Goal: Transaction & Acquisition: Subscribe to service/newsletter

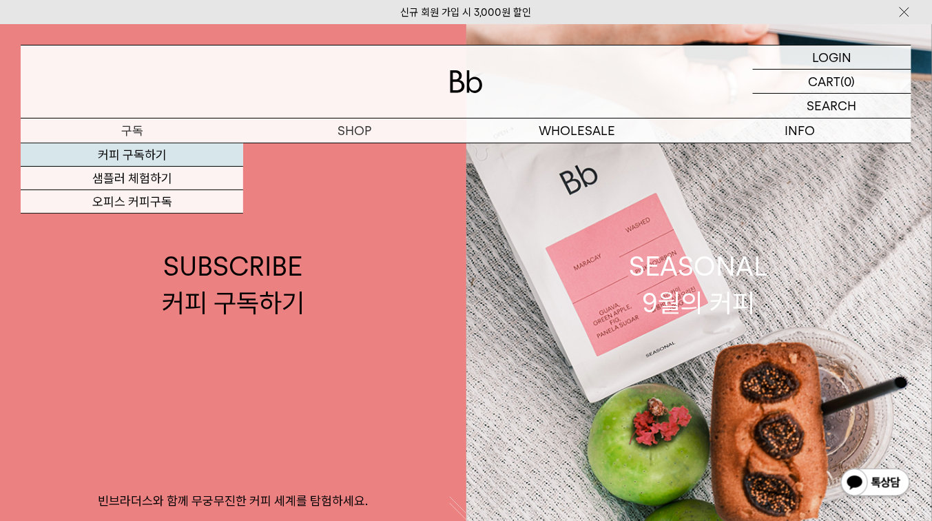
click at [130, 161] on link "커피 구독하기" at bounding box center [132, 154] width 223 height 23
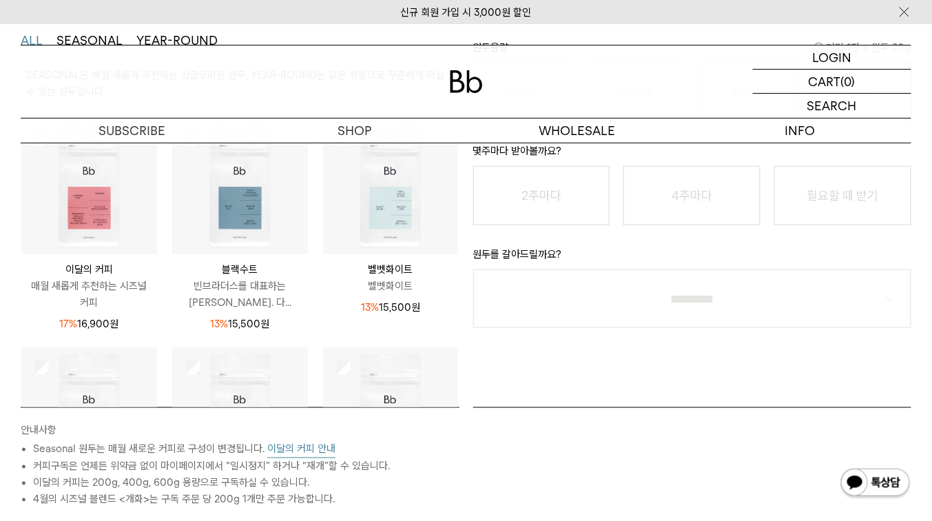
click at [69, 209] on img at bounding box center [89, 187] width 136 height 136
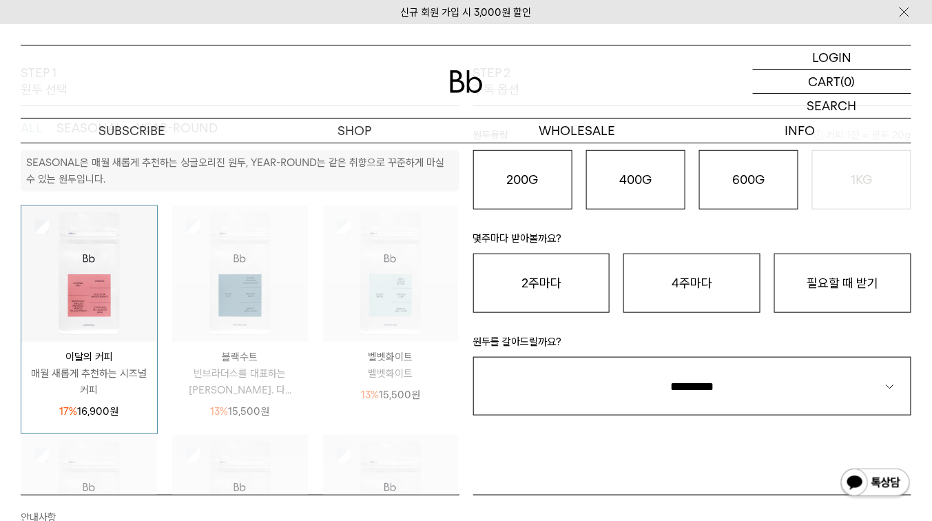
scroll to position [221, 0]
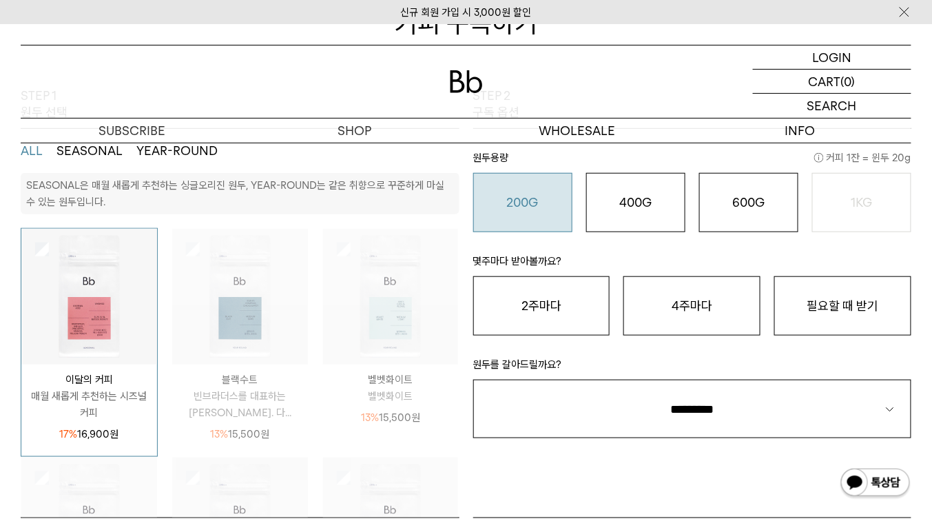
click at [535, 221] on button "200G 16,900 원" at bounding box center [522, 202] width 99 height 59
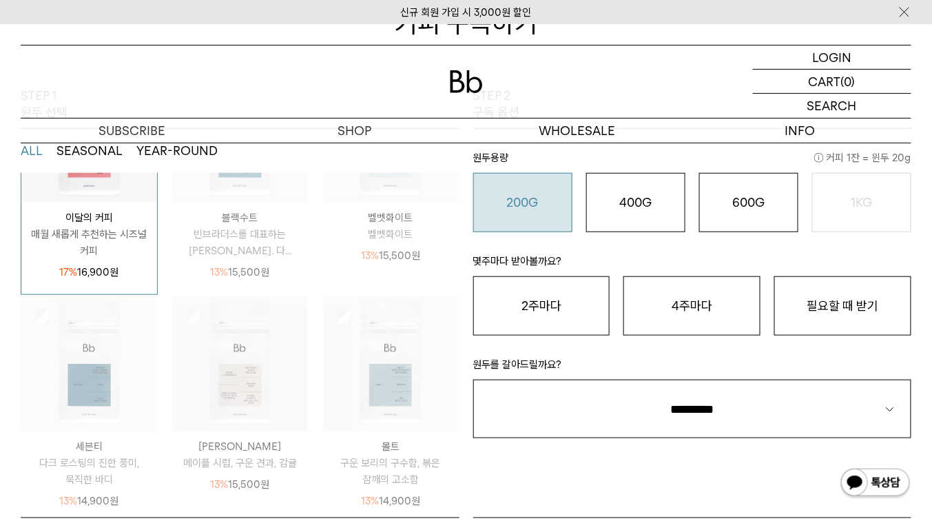
scroll to position [386, 0]
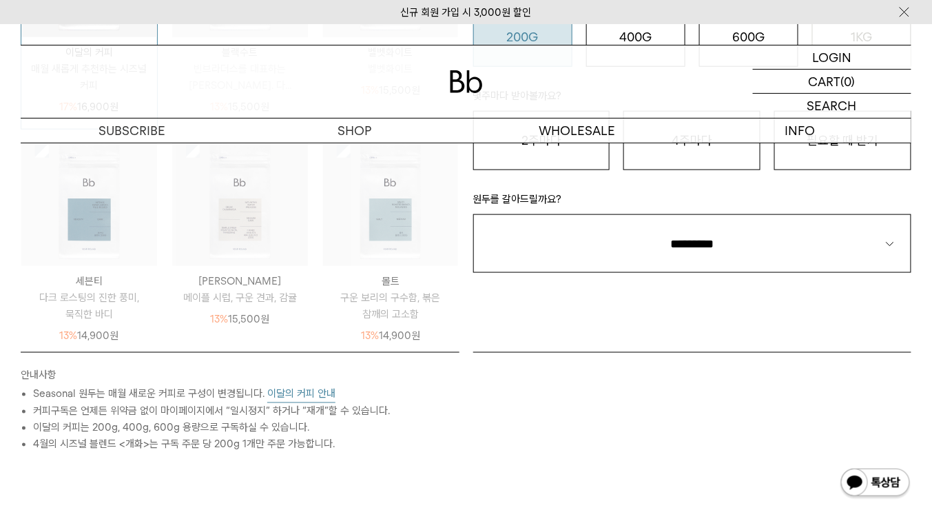
click at [300, 389] on button "이달의 커피 안내" at bounding box center [301, 394] width 68 height 17
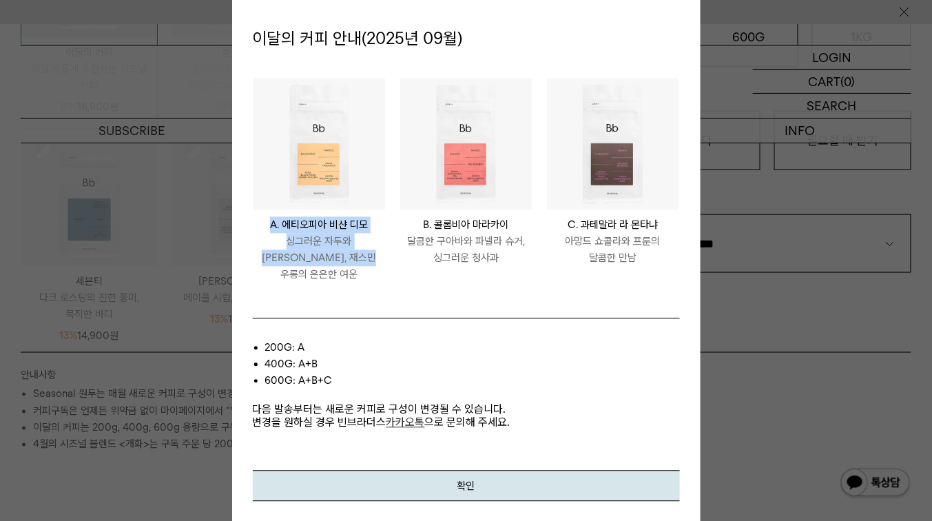
drag, startPoint x: 266, startPoint y: 238, endPoint x: 389, endPoint y: 265, distance: 125.6
click at [389, 265] on li "ETHIOPIA BISHAN DIMO A. 에티오피아 비샨 디모 싱그러운 자두와 황도, 재스민 우롱의 은은한 여운" at bounding box center [319, 187] width 147 height 220
click at [730, 349] on div at bounding box center [466, 260] width 932 height 521
drag, startPoint x: 891, startPoint y: 375, endPoint x: 899, endPoint y: 359, distance: 17.6
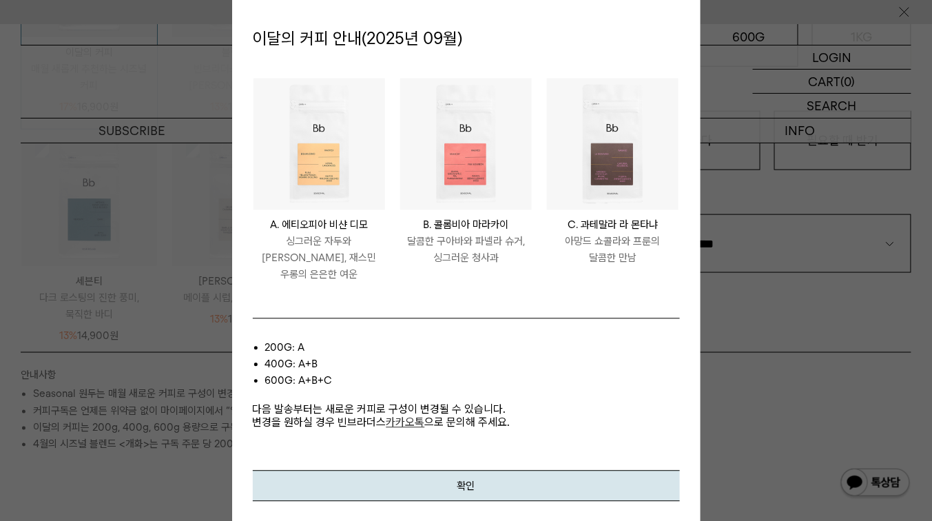
click at [890, 375] on div at bounding box center [466, 260] width 932 height 521
click at [901, 14] on div at bounding box center [466, 260] width 932 height 521
click at [550, 502] on div "이달의 커피 안내(2025년 09월) ETHIOPIA BISHAN DIMO A. 에티오피아 비샨 디모 싱그러운 자두와 황도, 재스민 우롱의 은…" at bounding box center [466, 260] width 469 height 523
click at [552, 481] on button "확인" at bounding box center [466, 485] width 427 height 31
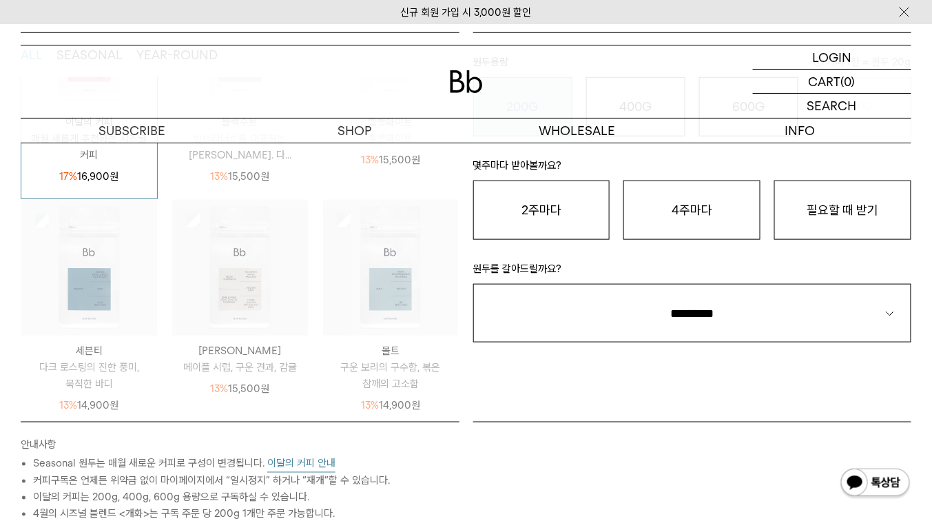
scroll to position [110, 0]
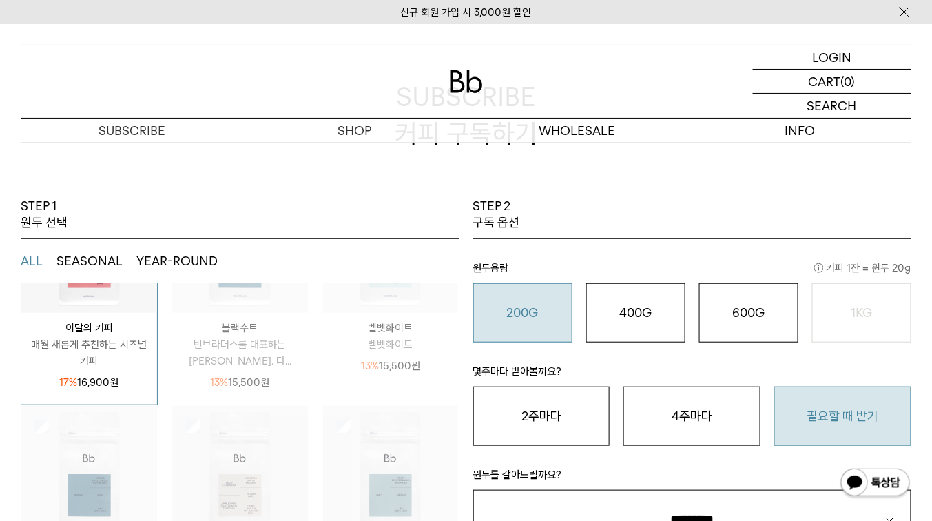
click at [821, 400] on button "필요할 때 받기" at bounding box center [843, 416] width 137 height 59
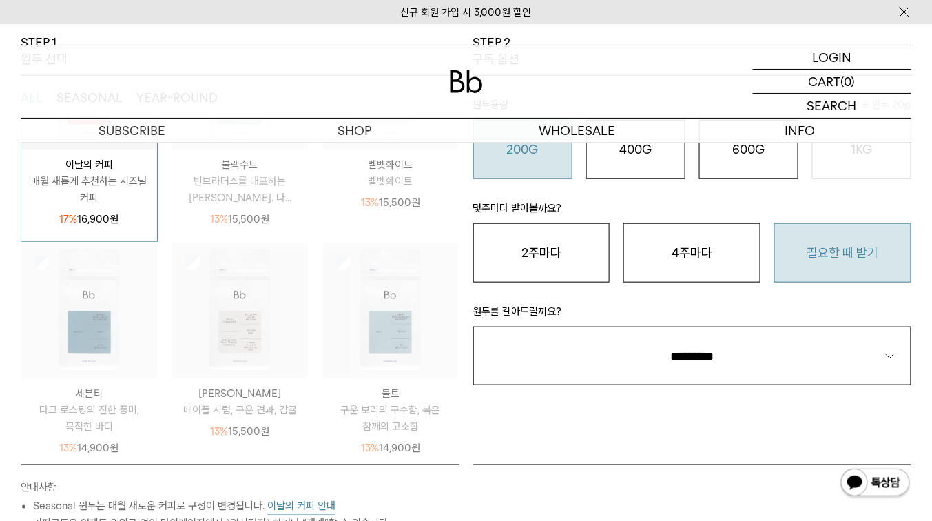
scroll to position [276, 0]
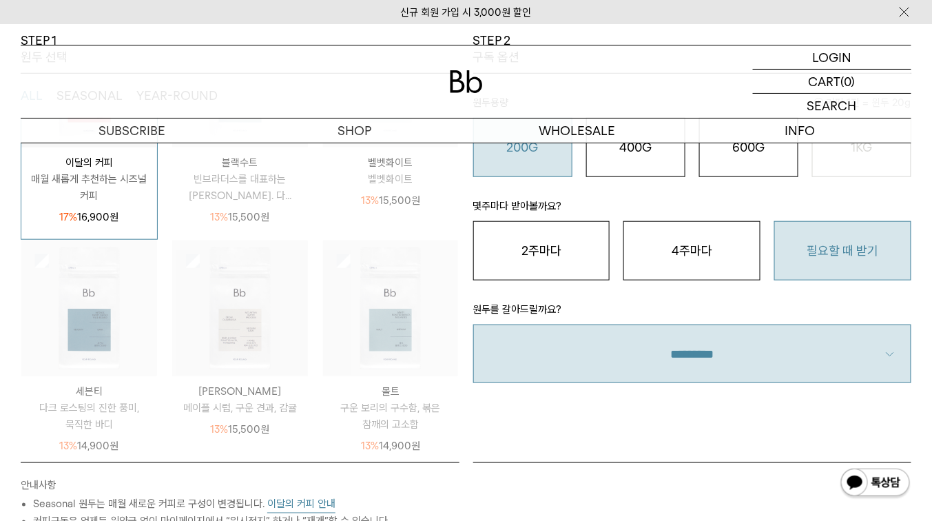
drag, startPoint x: 716, startPoint y: 347, endPoint x: 693, endPoint y: 378, distance: 37.9
click at [716, 347] on select "**********" at bounding box center [692, 354] width 439 height 59
select select "**"
click at [473, 325] on select "**********" at bounding box center [692, 354] width 439 height 59
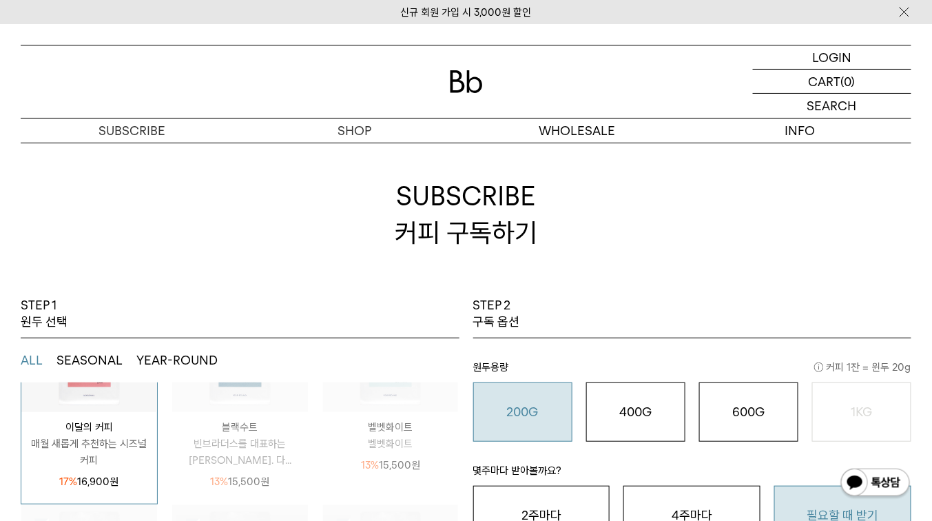
scroll to position [0, 0]
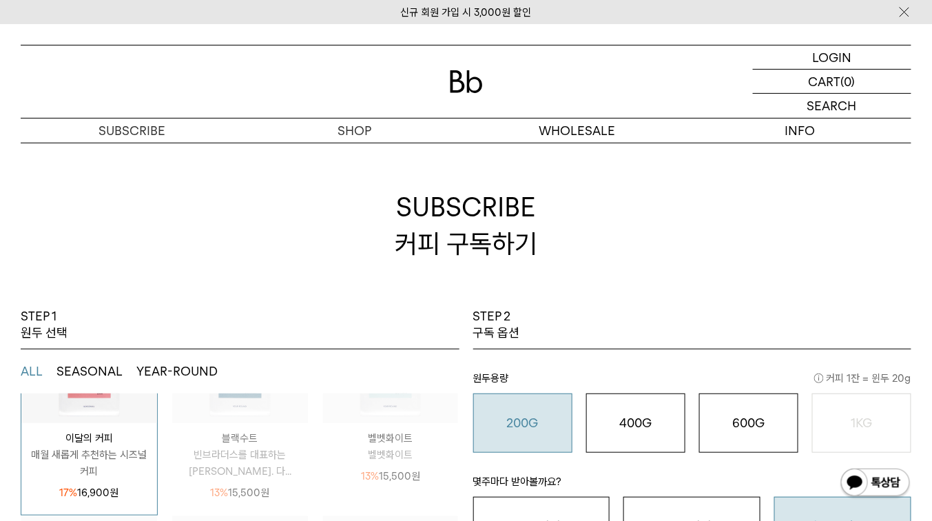
click at [342, 147] on h2 "SUBSCRIBE 커피 구독하기" at bounding box center [466, 225] width 891 height 165
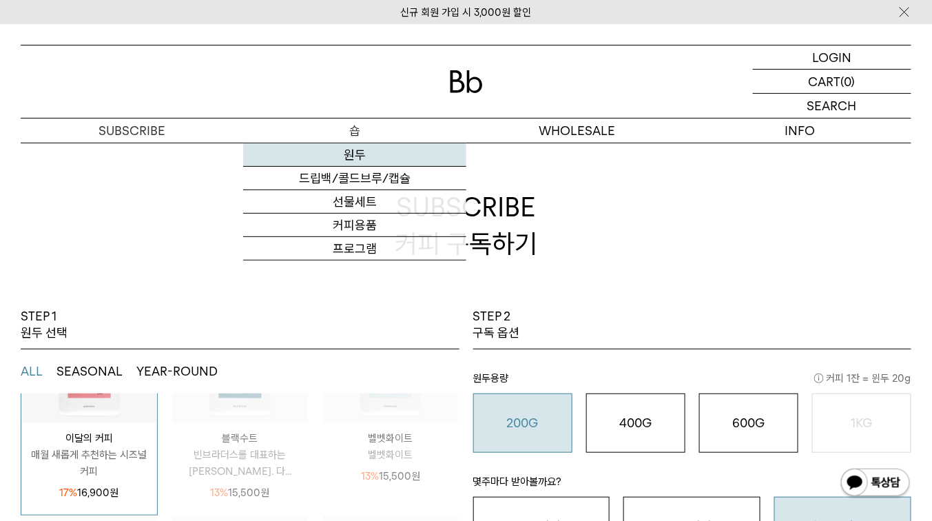
click at [351, 161] on link "원두" at bounding box center [354, 154] width 223 height 23
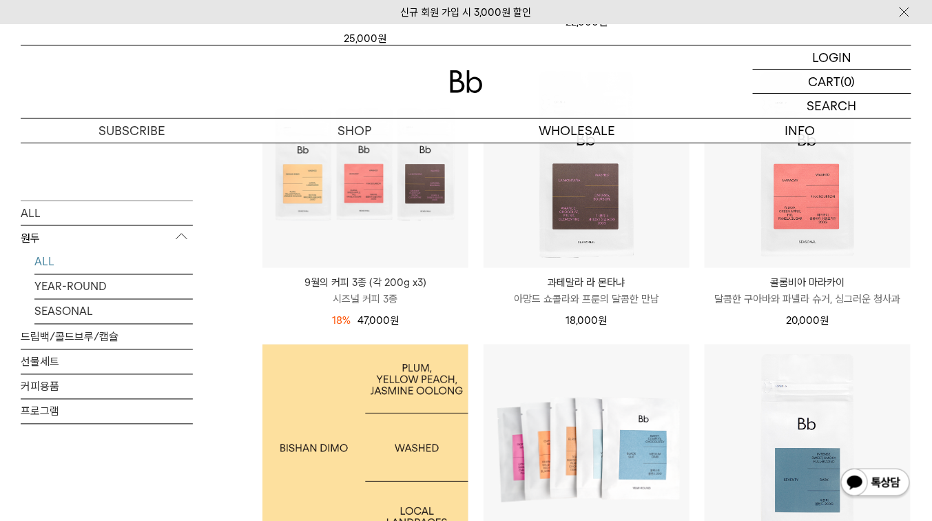
scroll to position [386, 0]
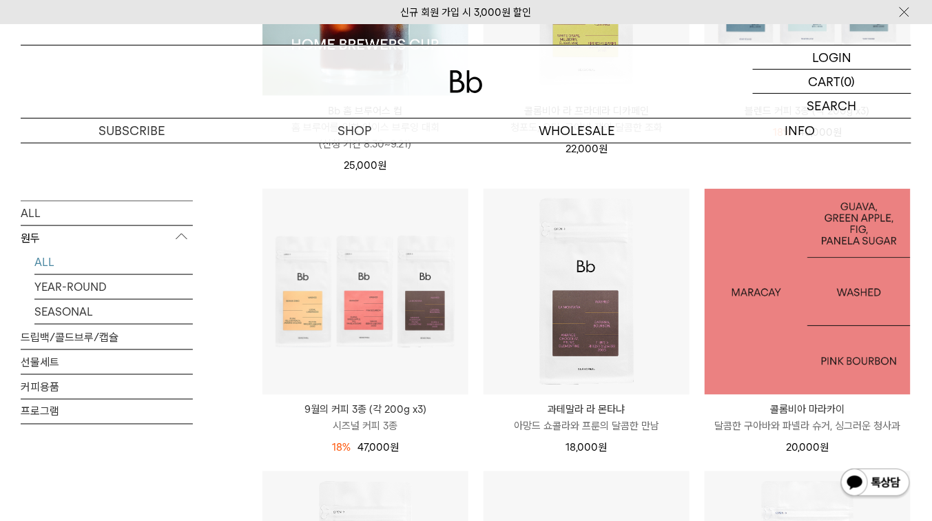
click at [792, 345] on img at bounding box center [808, 292] width 206 height 206
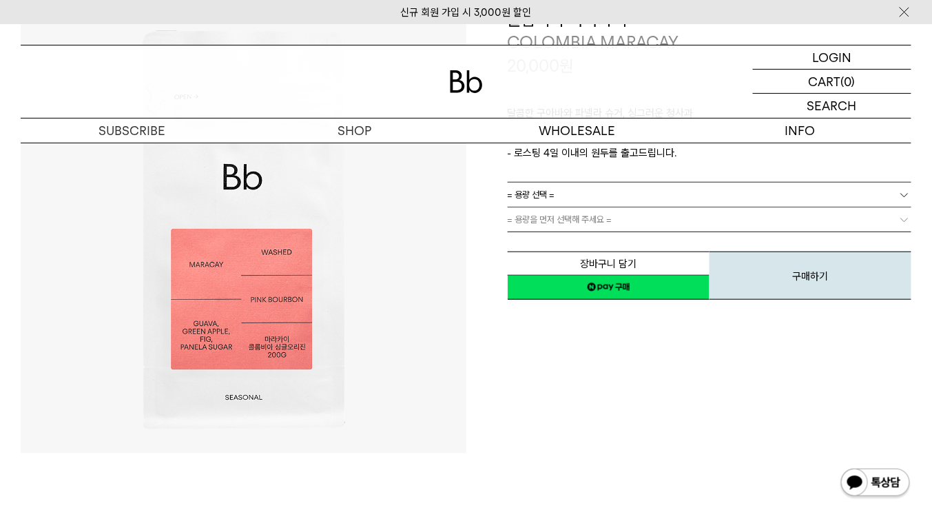
scroll to position [221, 0]
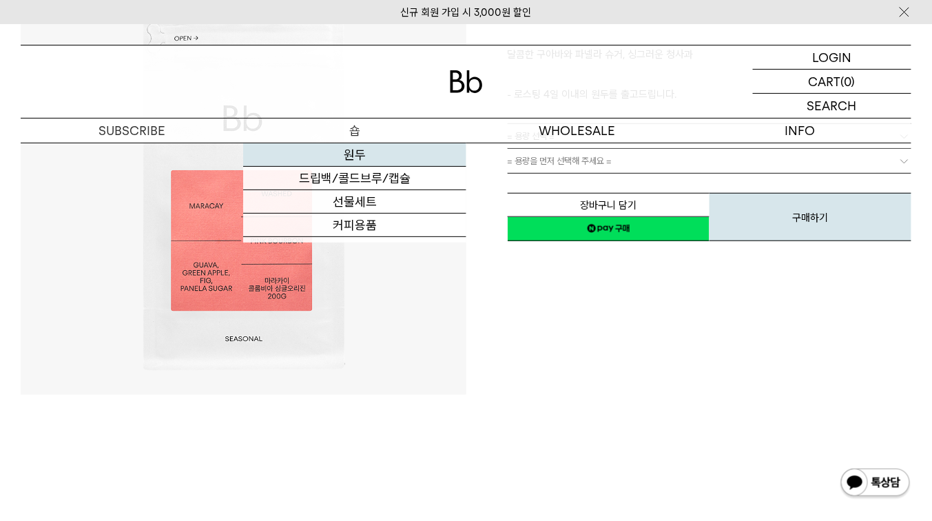
click at [356, 150] on link "원두" at bounding box center [354, 154] width 223 height 23
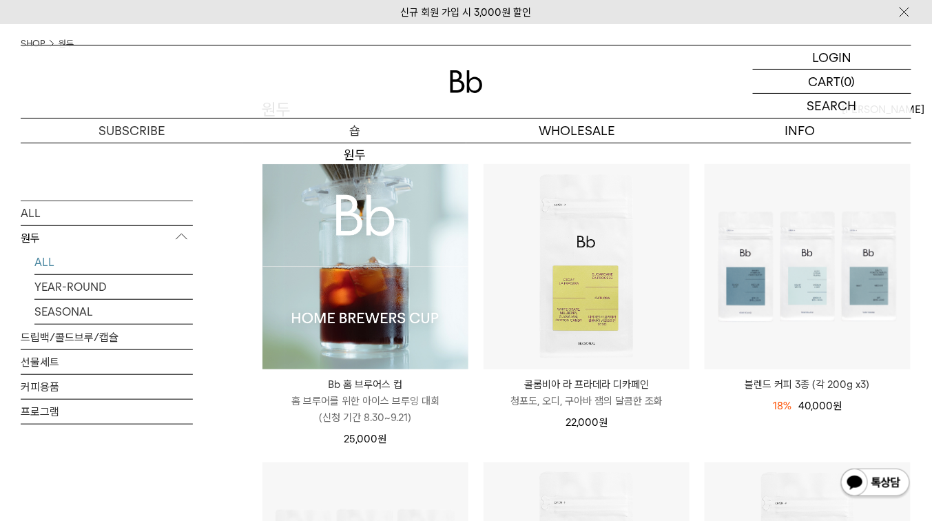
scroll to position [110, 0]
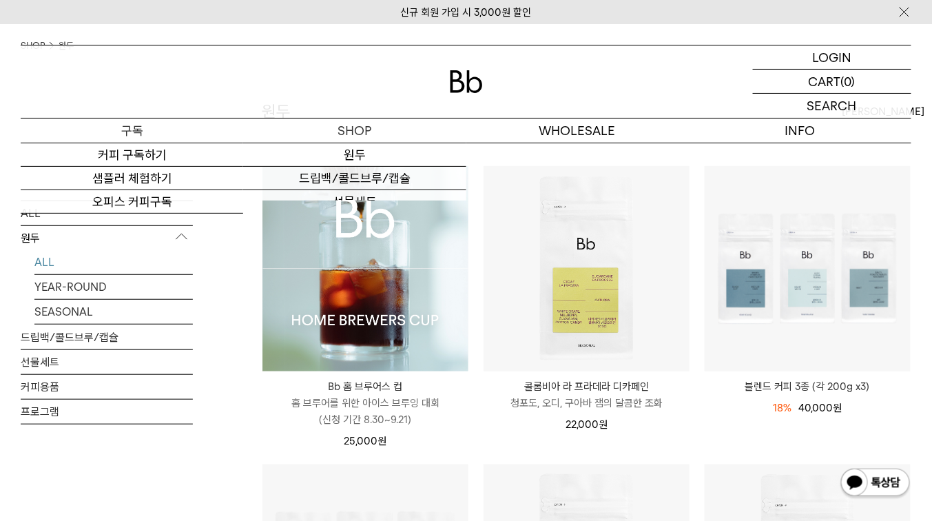
click at [147, 126] on p "구독" at bounding box center [132, 131] width 223 height 24
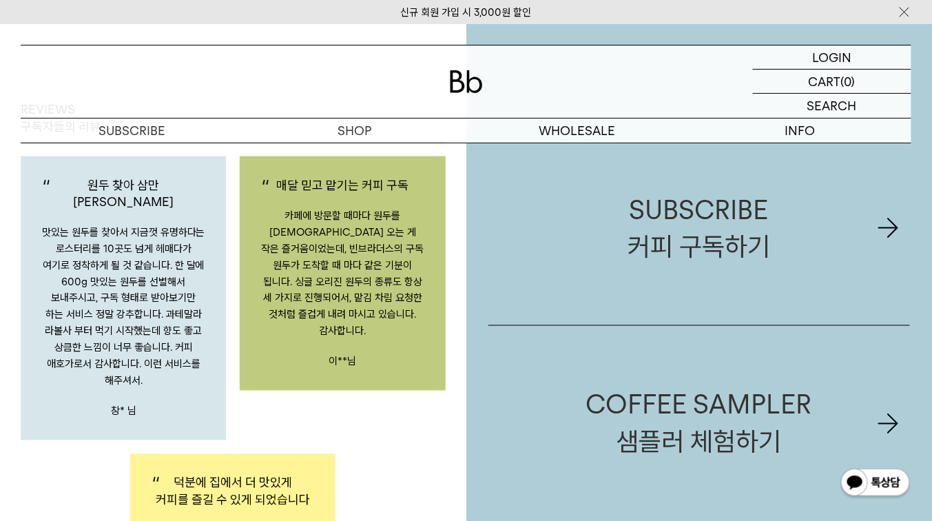
scroll to position [2426, 0]
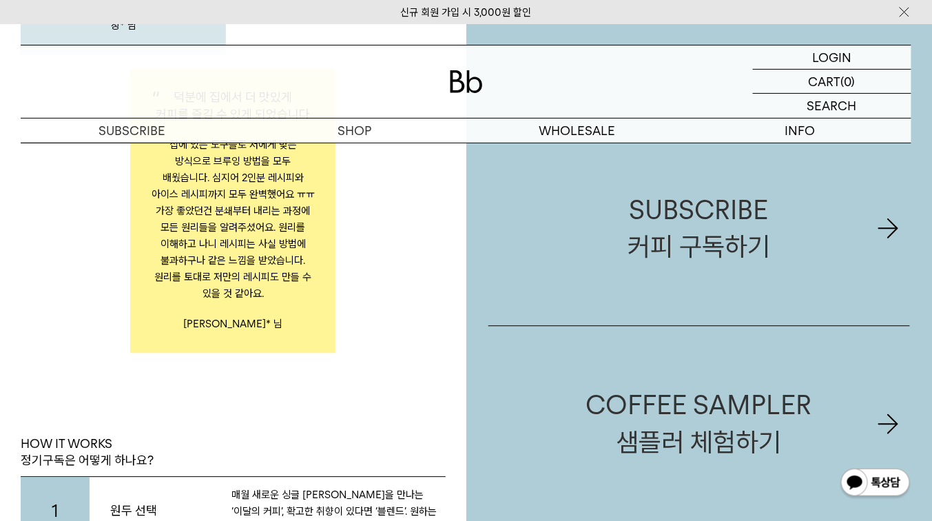
click at [140, 156] on div "덕분에 집에서 더 맛있게 커피를 즐길 수 있게 되었습니다 집에 있는 도구들로 저에게 맞는 방식으로 브루잉 방법을 모두 배웠습니다. 심지어 2인…" at bounding box center [232, 210] width 205 height 285
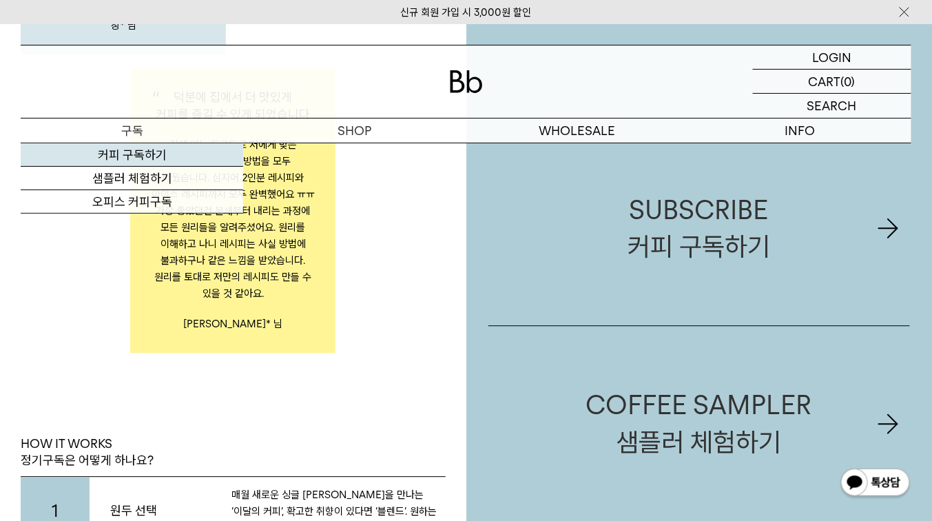
click at [138, 152] on link "커피 구독하기" at bounding box center [132, 154] width 223 height 23
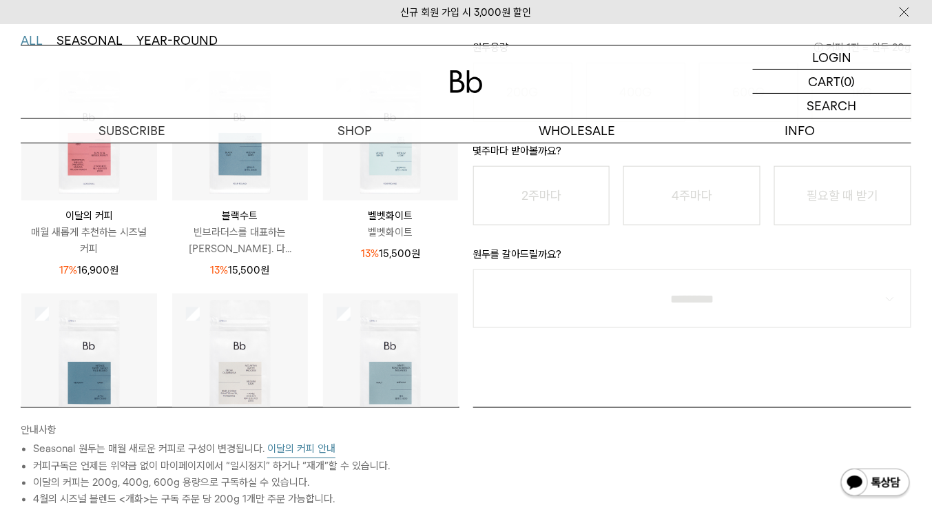
scroll to position [162, 0]
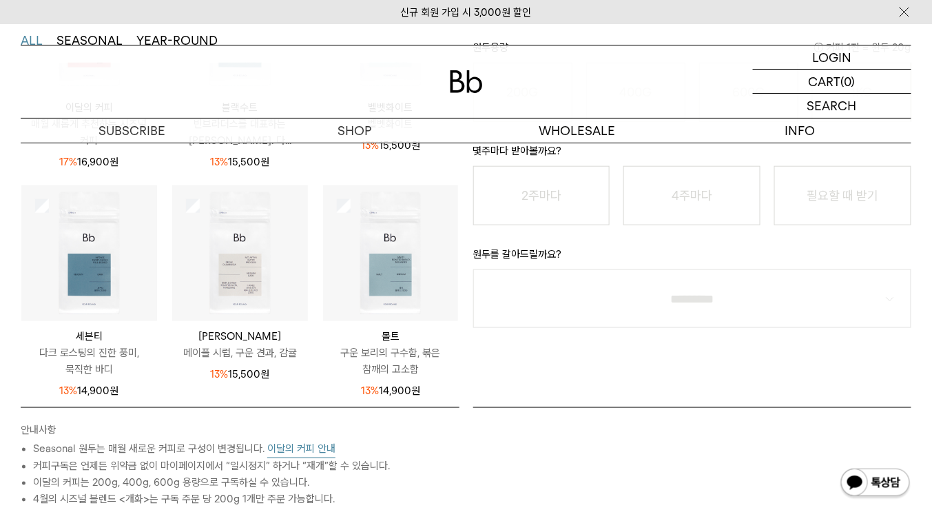
click at [316, 450] on button "이달의 커피 안내" at bounding box center [301, 449] width 68 height 17
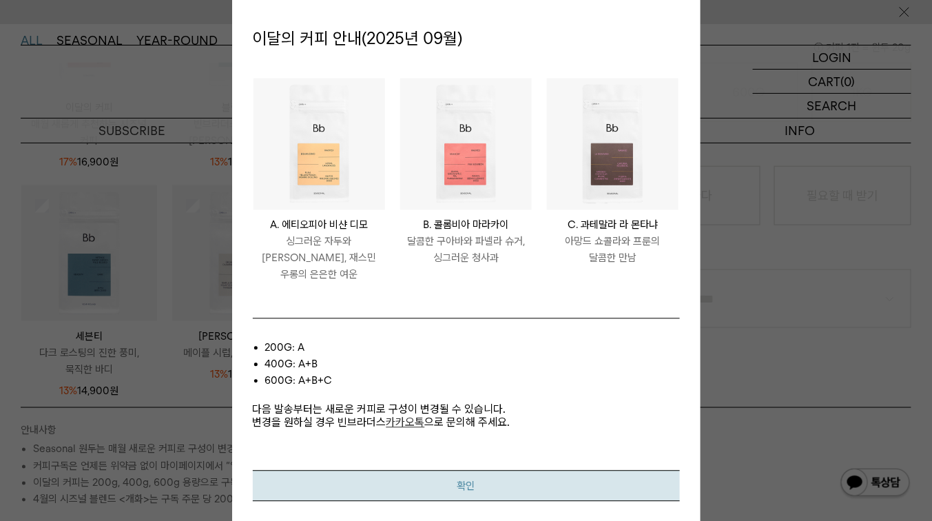
click at [416, 473] on button "확인" at bounding box center [466, 485] width 427 height 31
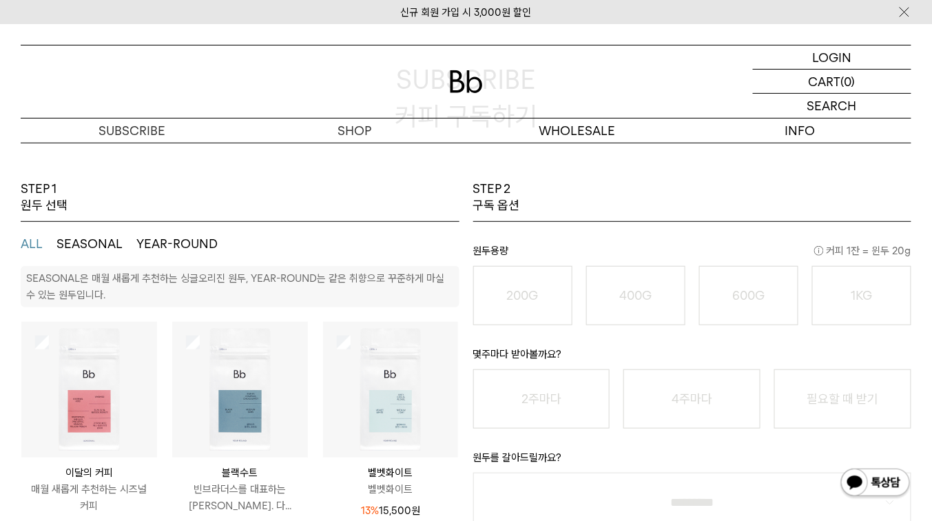
scroll to position [55, 0]
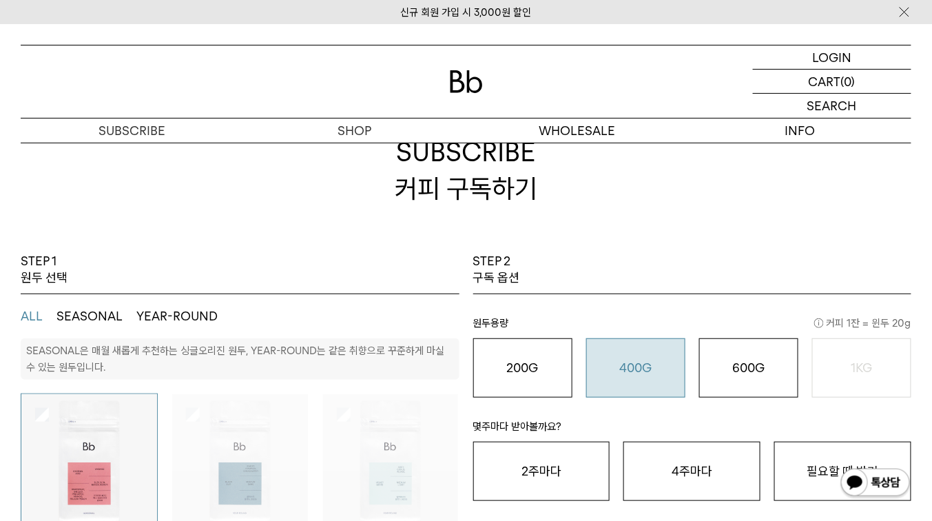
click at [653, 357] on button "400G 31,000 원" at bounding box center [635, 367] width 99 height 59
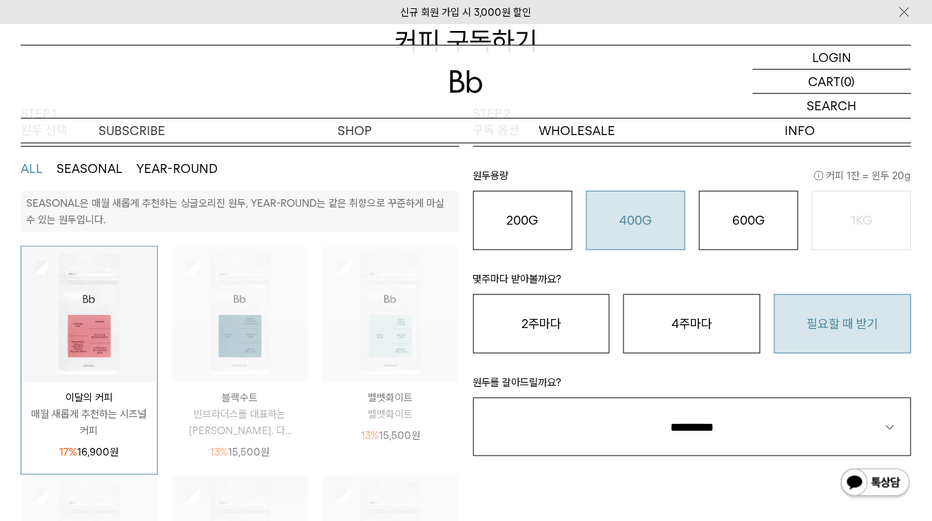
scroll to position [221, 0]
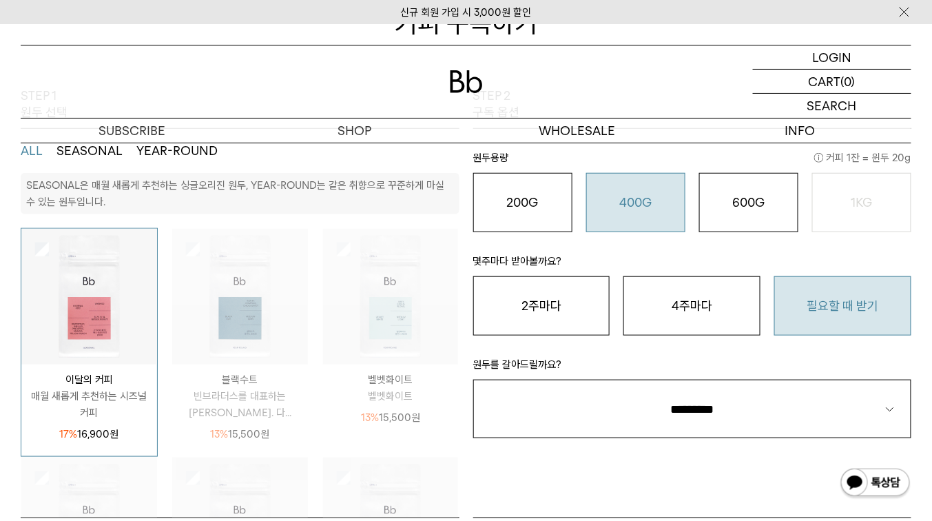
click at [858, 307] on button "필요할 때 받기" at bounding box center [843, 305] width 137 height 59
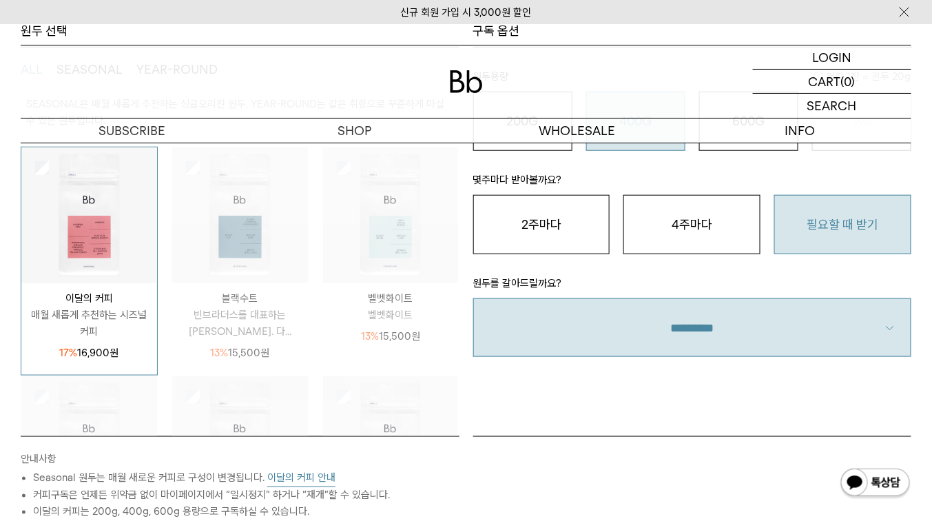
scroll to position [276, 0]
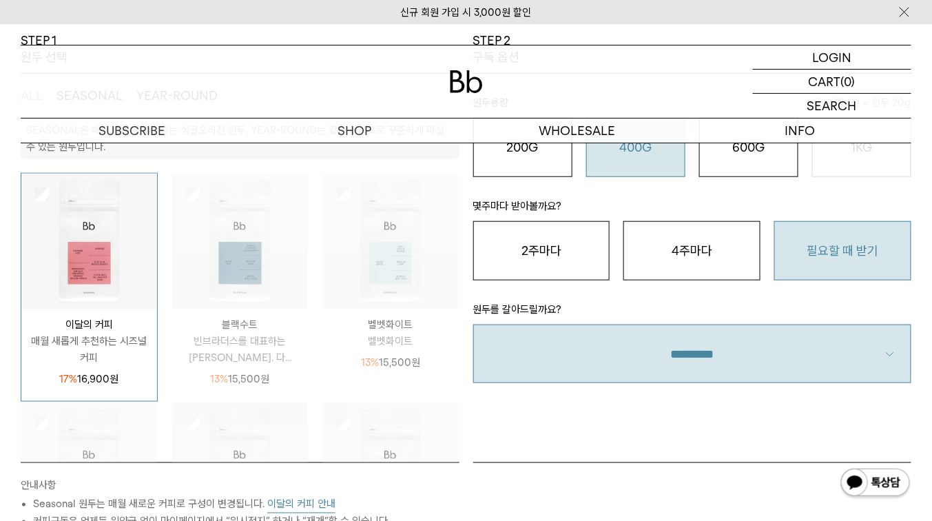
click at [796, 347] on select "**********" at bounding box center [692, 354] width 439 height 59
drag, startPoint x: 724, startPoint y: 365, endPoint x: 715, endPoint y: 378, distance: 15.9
click at [724, 365] on select "**********" at bounding box center [692, 354] width 439 height 59
select select "**"
click at [473, 325] on select "**********" at bounding box center [692, 354] width 439 height 59
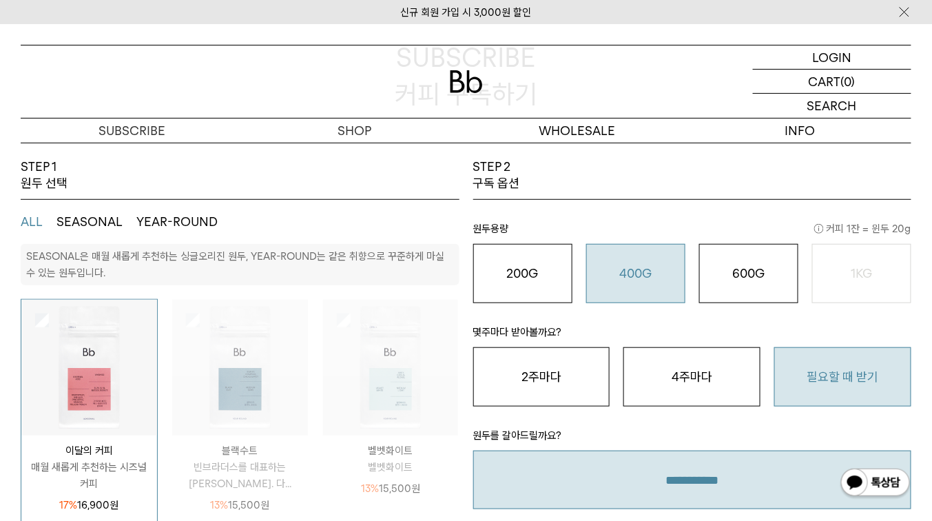
scroll to position [110, 0]
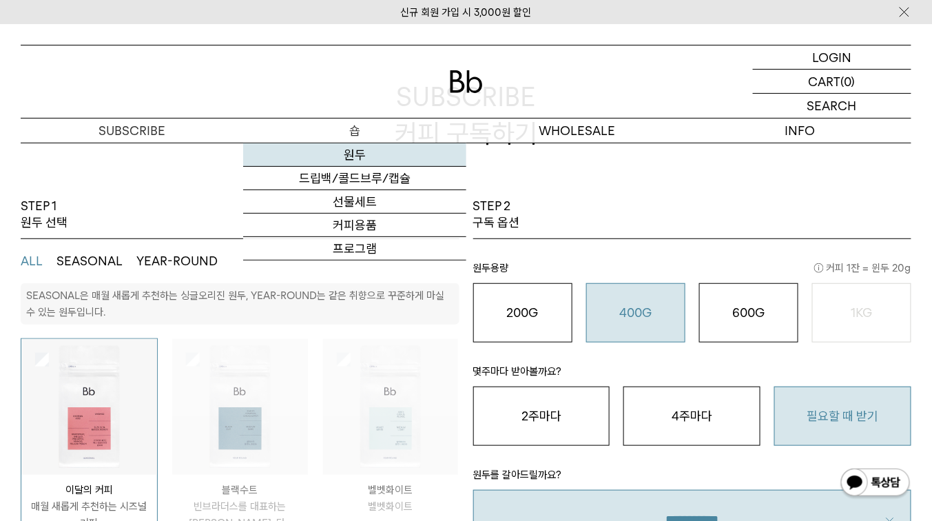
click at [362, 148] on link "원두" at bounding box center [354, 154] width 223 height 23
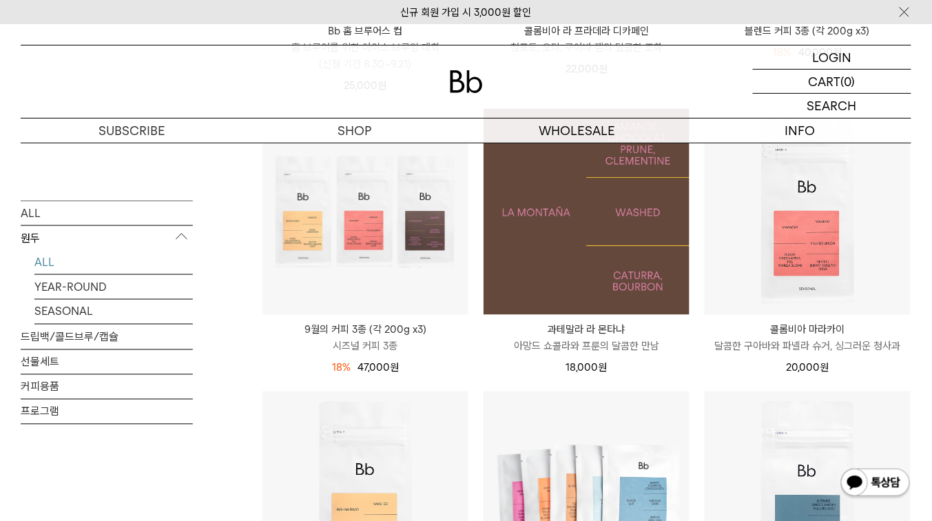
scroll to position [551, 0]
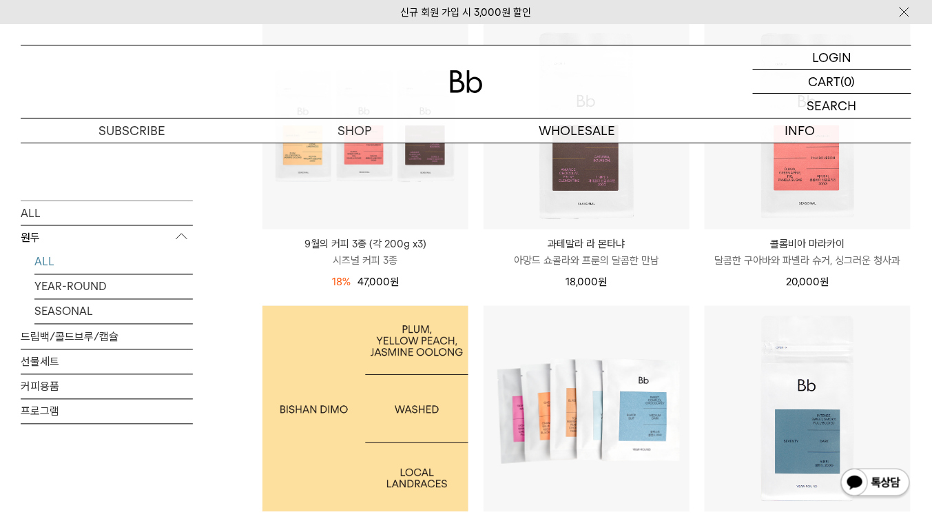
click at [373, 370] on img at bounding box center [366, 409] width 206 height 206
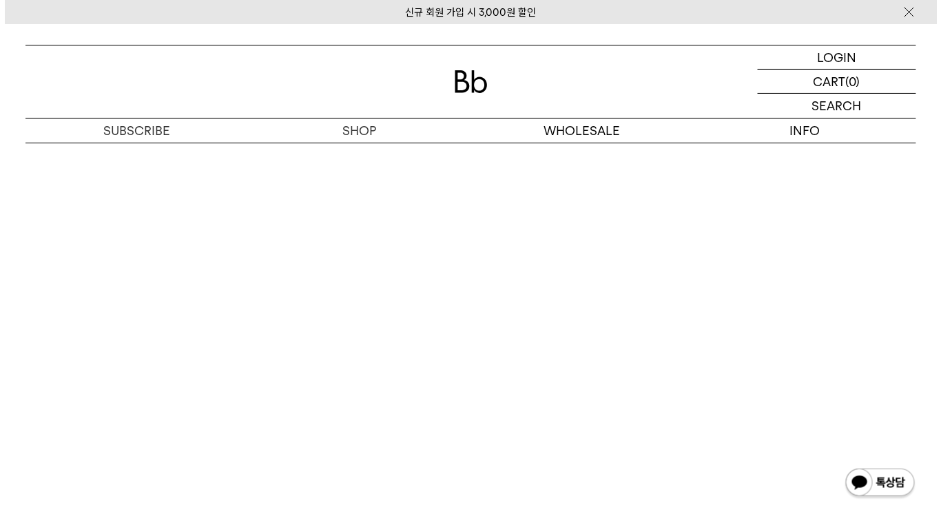
scroll to position [2662, 0]
